Goal: Browse casually

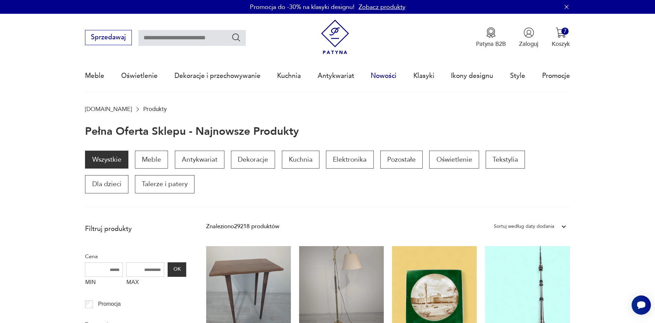
click at [387, 74] on link "Nowości" at bounding box center [384, 76] width 26 height 32
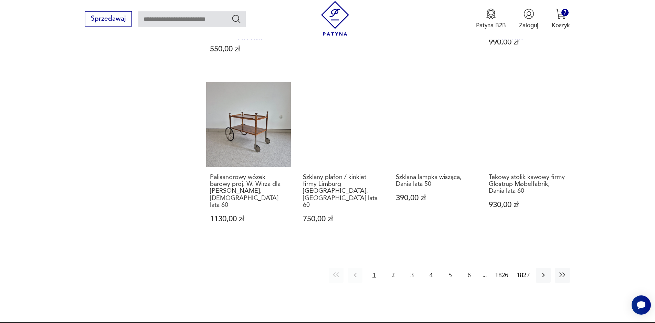
scroll to position [674, 0]
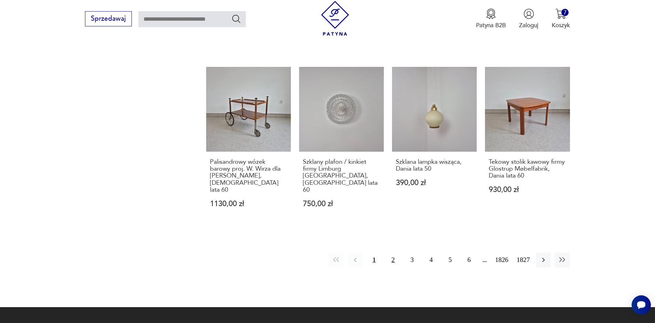
click at [393, 252] on button "2" at bounding box center [393, 259] width 15 height 15
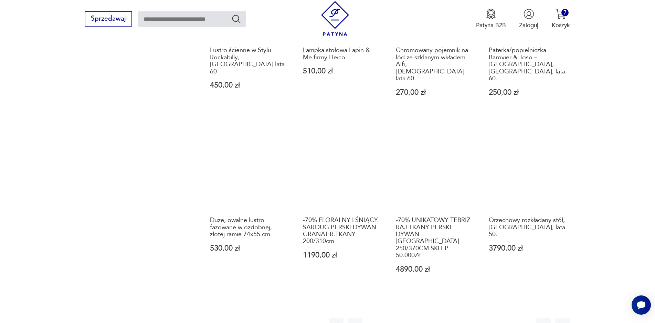
scroll to position [641, 0]
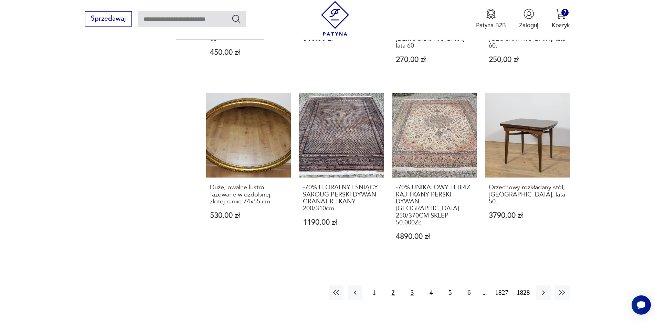
click at [410, 285] on button "3" at bounding box center [412, 292] width 15 height 15
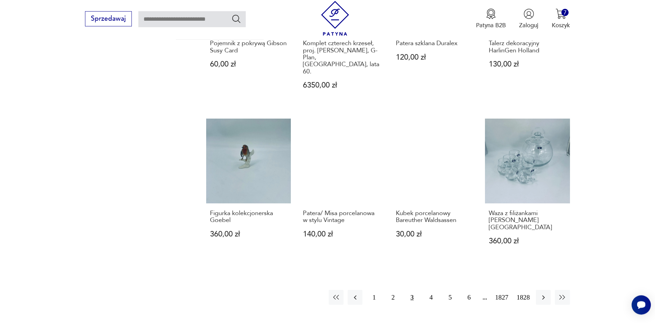
scroll to position [641, 0]
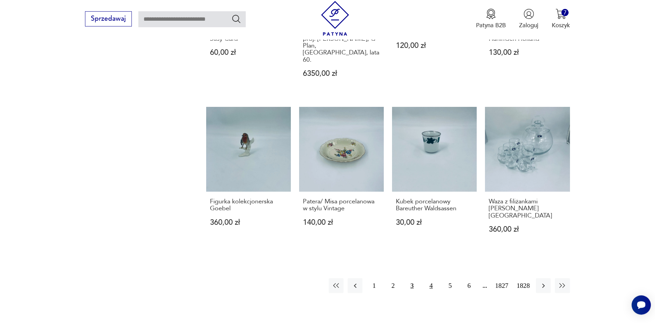
click at [427, 278] on button "4" at bounding box center [431, 285] width 15 height 15
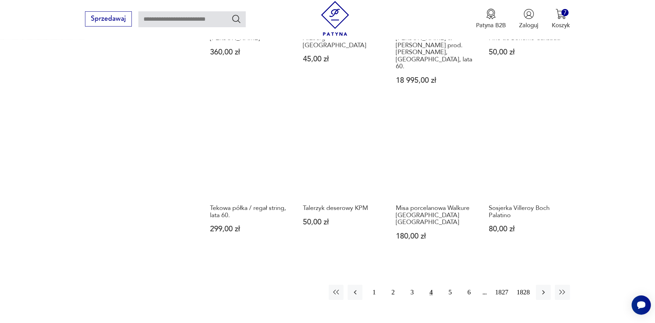
scroll to position [674, 0]
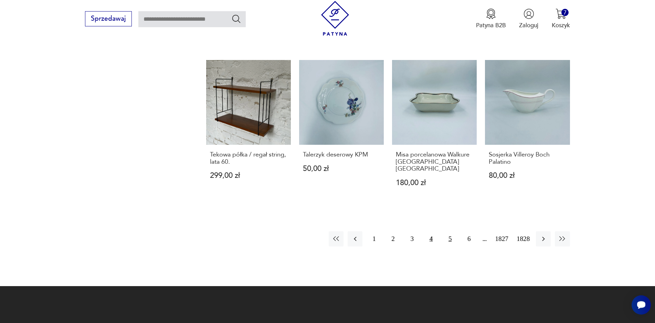
click at [452, 231] on button "5" at bounding box center [450, 238] width 15 height 15
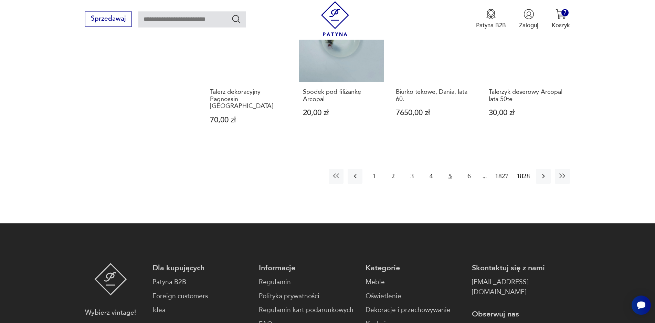
scroll to position [723, 0]
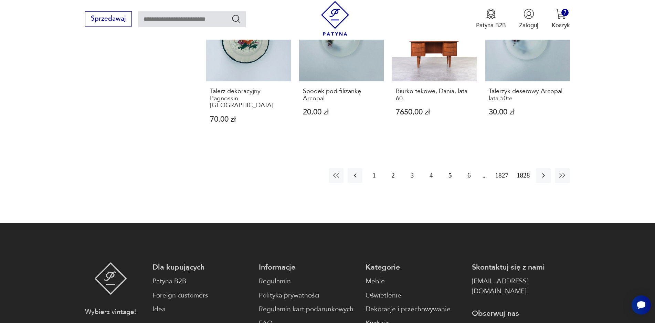
click at [469, 168] on button "6" at bounding box center [469, 175] width 15 height 15
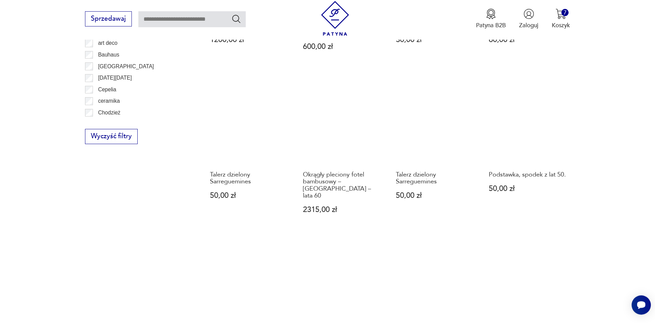
scroll to position [510, 0]
